Goal: Task Accomplishment & Management: Manage account settings

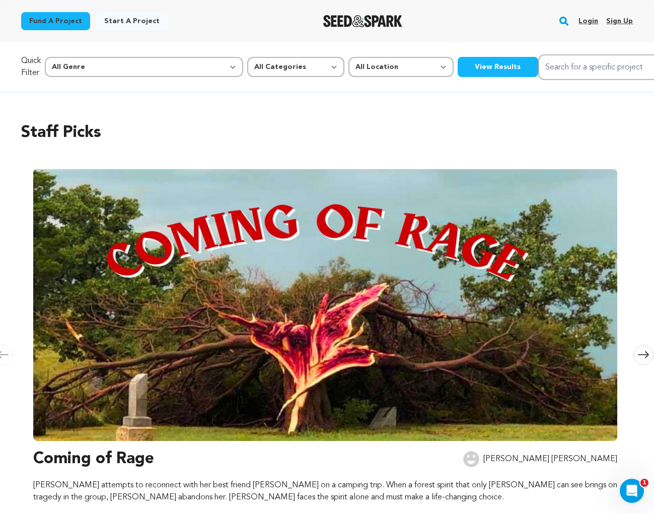
click at [588, 18] on link "Login" at bounding box center [588, 21] width 20 height 16
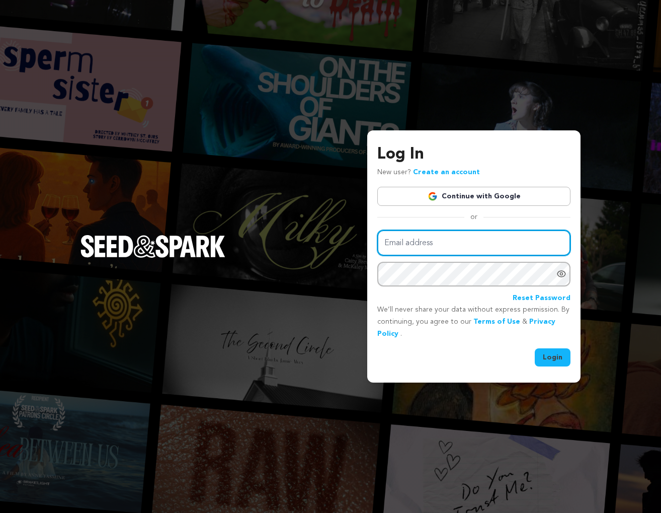
click at [475, 245] on input "Email address" at bounding box center [473, 243] width 193 height 26
click at [406, 244] on input "[EMAIL_ADDRESS][DOMAIN_NAME]" at bounding box center [473, 243] width 193 height 26
drag, startPoint x: 402, startPoint y: 244, endPoint x: 373, endPoint y: 241, distance: 28.3
click at [373, 241] on div "Log In New user? Create an account Continue with Google or Email address [EMAIL…" at bounding box center [473, 256] width 213 height 252
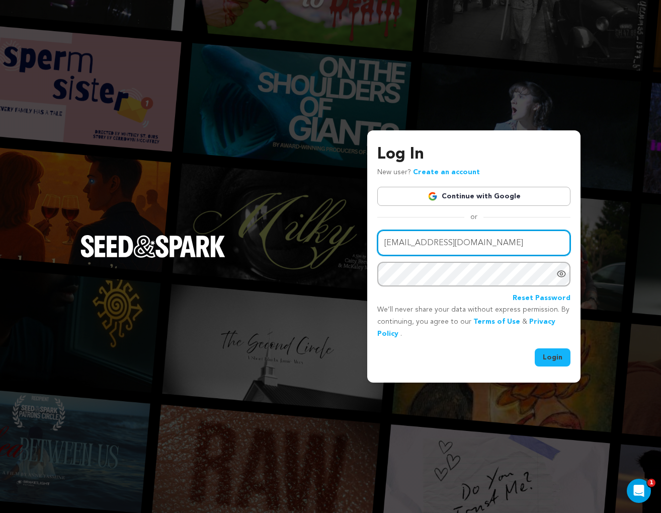
click at [468, 241] on input "[EMAIL_ADDRESS][DOMAIN_NAME]" at bounding box center [473, 243] width 193 height 26
type input "[EMAIL_ADDRESS][DOMAIN_NAME]"
